Goal: Task Accomplishment & Management: Use online tool/utility

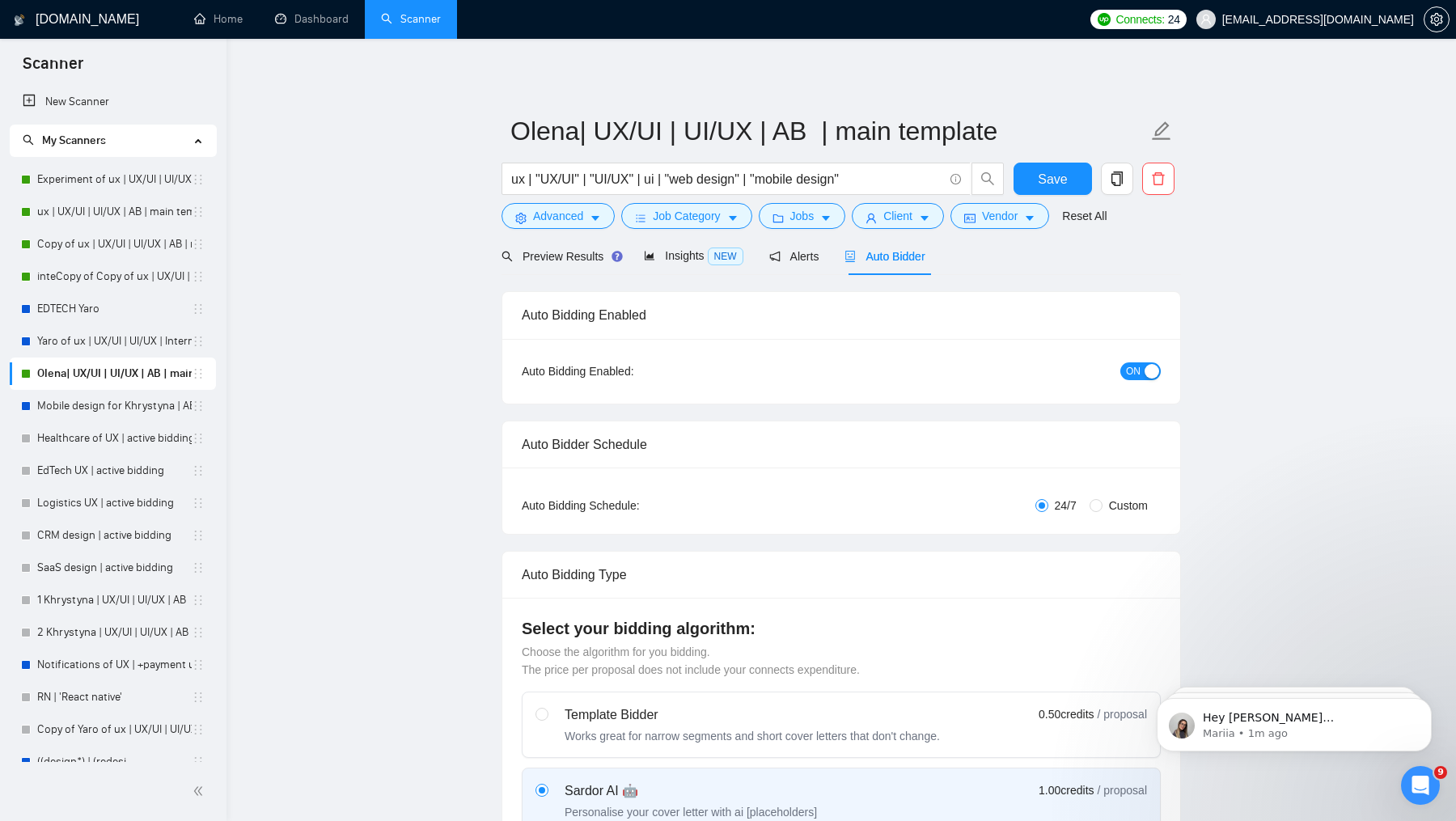
click at [1137, 377] on span "ON" at bounding box center [1133, 372] width 14 height 18
click at [1137, 371] on span "OFF" at bounding box center [1146, 372] width 19 height 18
click at [1054, 184] on span "Save" at bounding box center [1052, 179] width 29 height 20
click at [135, 175] on link "Experiment of ux | UX/UI | UI/UX | AB | main template" at bounding box center [114, 180] width 155 height 33
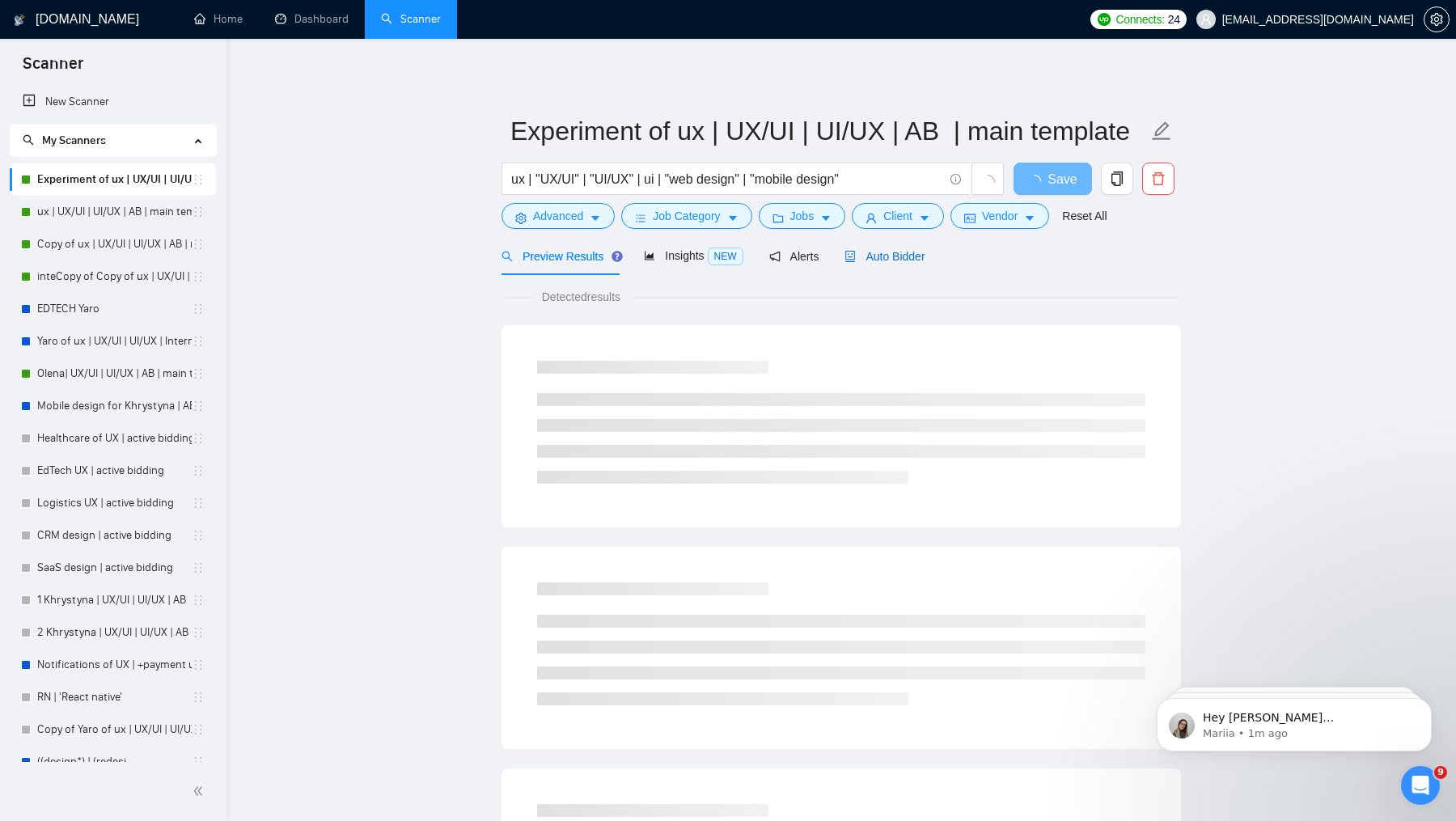
click at [877, 249] on div "Auto Bidder" at bounding box center [885, 257] width 80 height 18
